Goal: Information Seeking & Learning: Learn about a topic

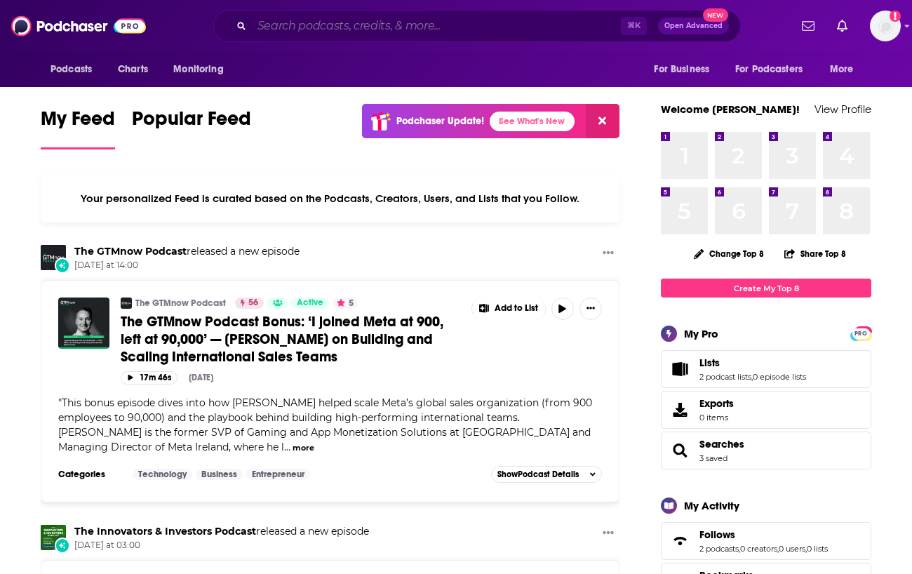
click at [434, 25] on input "Search podcasts, credits, & more..." at bounding box center [436, 26] width 369 height 22
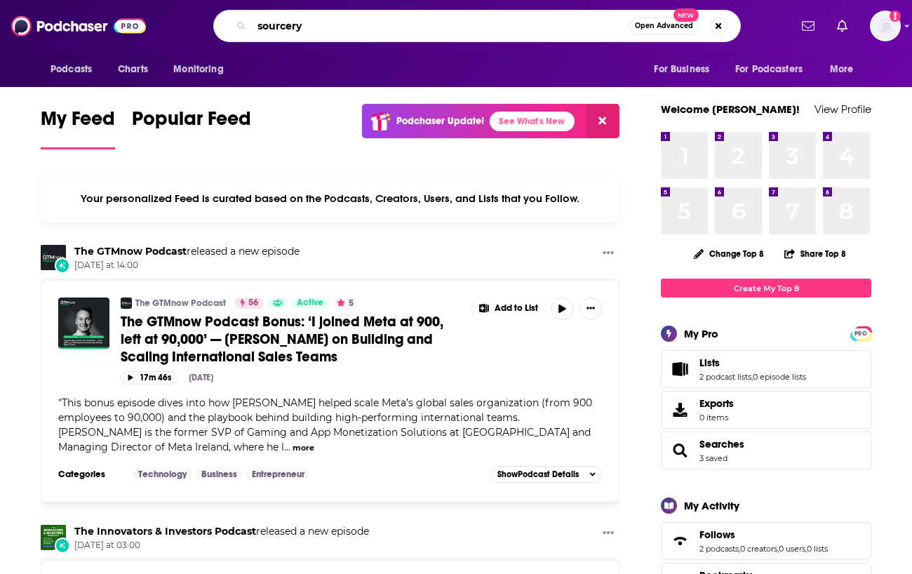
type input "sourcery"
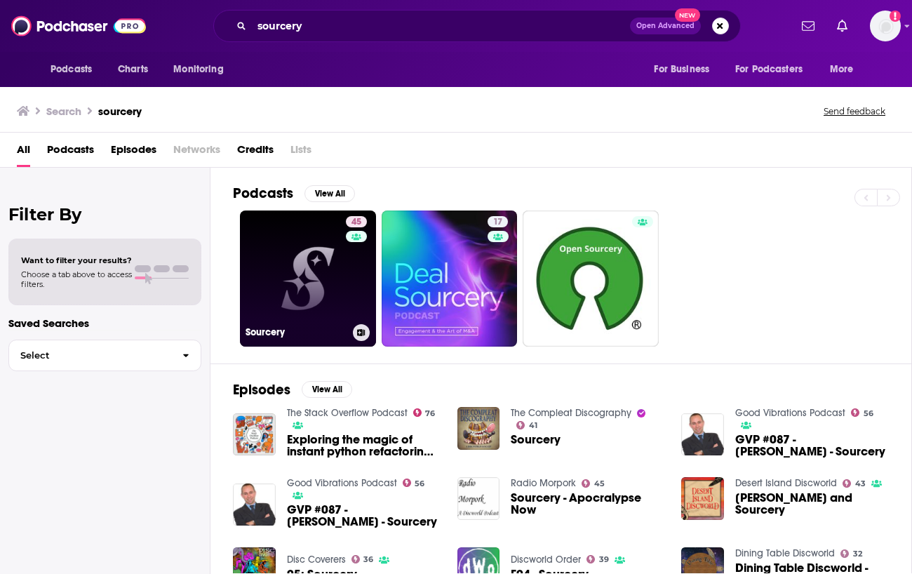
click at [317, 247] on link "45 Sourcery" at bounding box center [308, 278] width 136 height 136
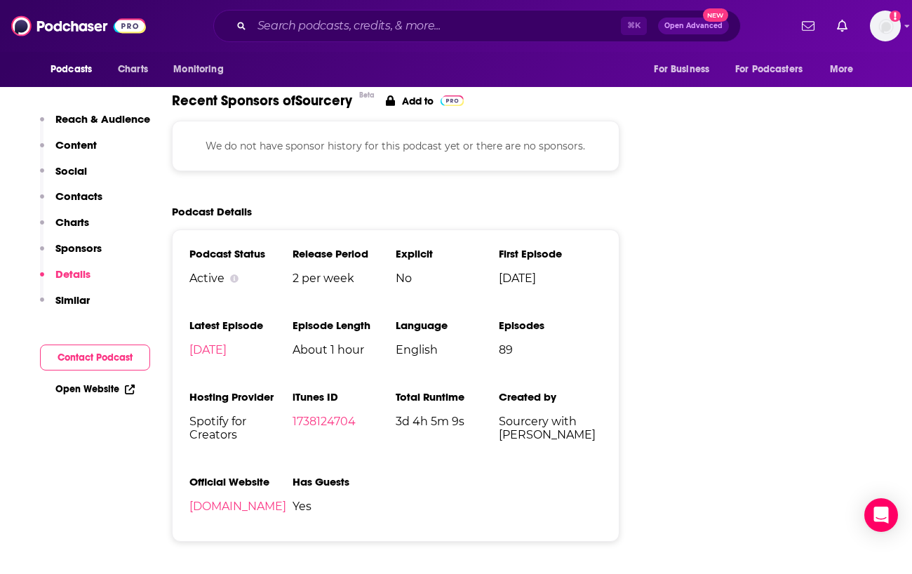
scroll to position [1499, 0]
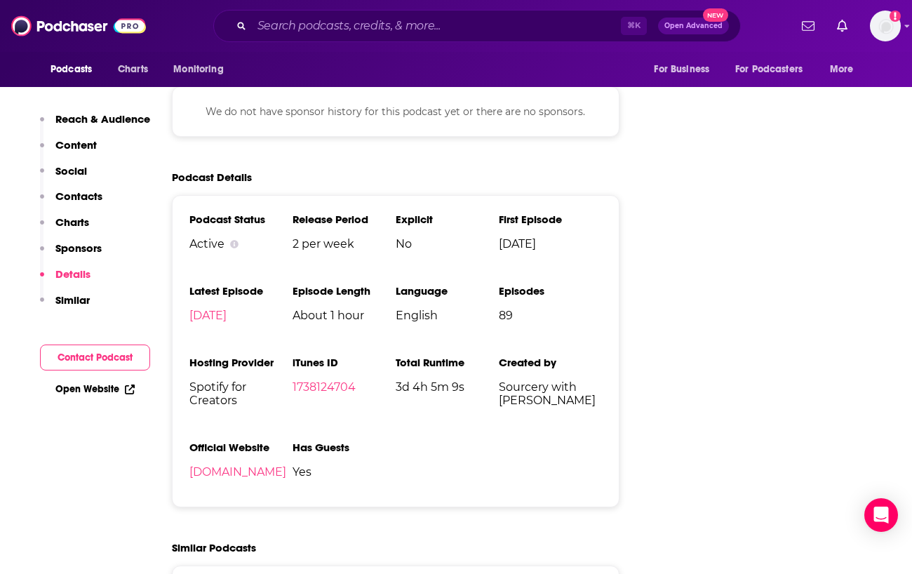
click at [80, 301] on p "Similar" at bounding box center [72, 299] width 34 height 13
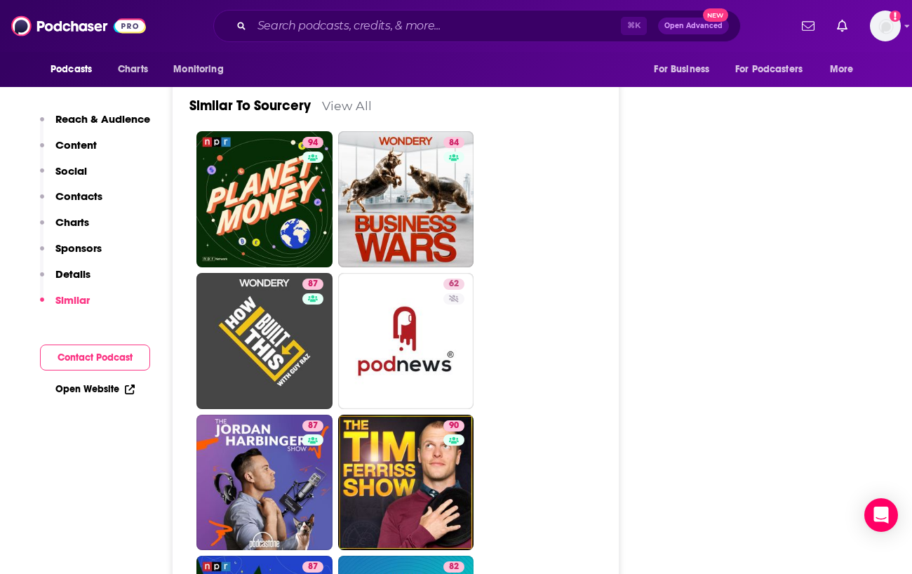
scroll to position [1979, 0]
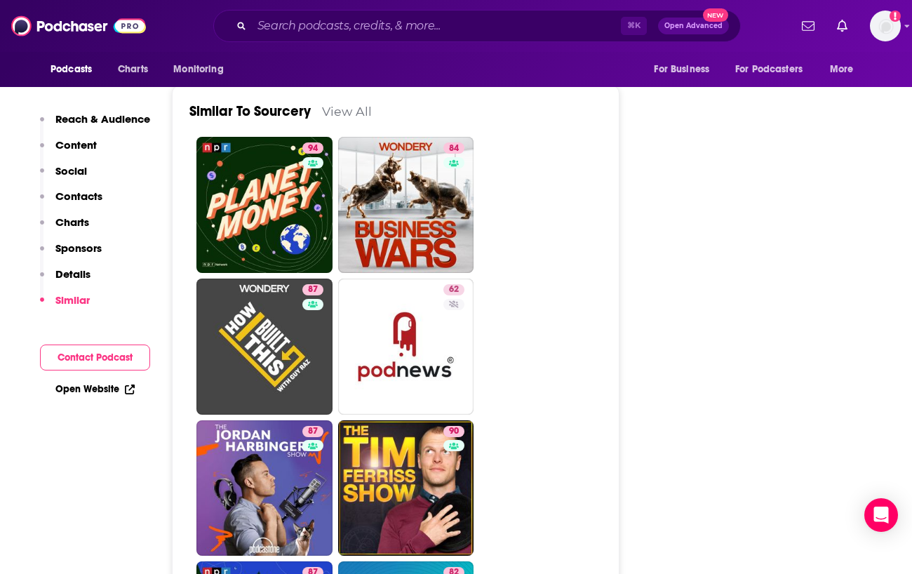
click at [348, 111] on link "View All" at bounding box center [347, 111] width 50 height 15
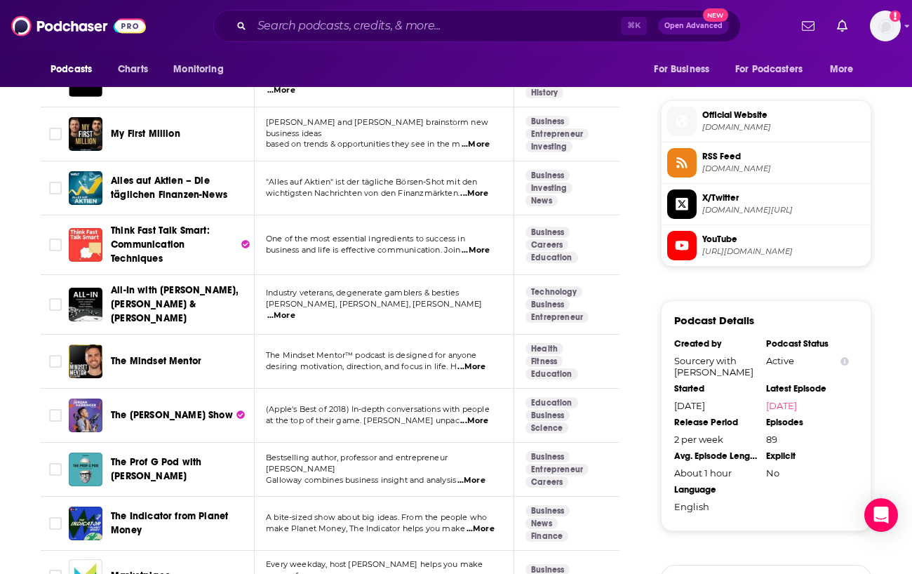
scroll to position [645, 0]
